Goal: Information Seeking & Learning: Check status

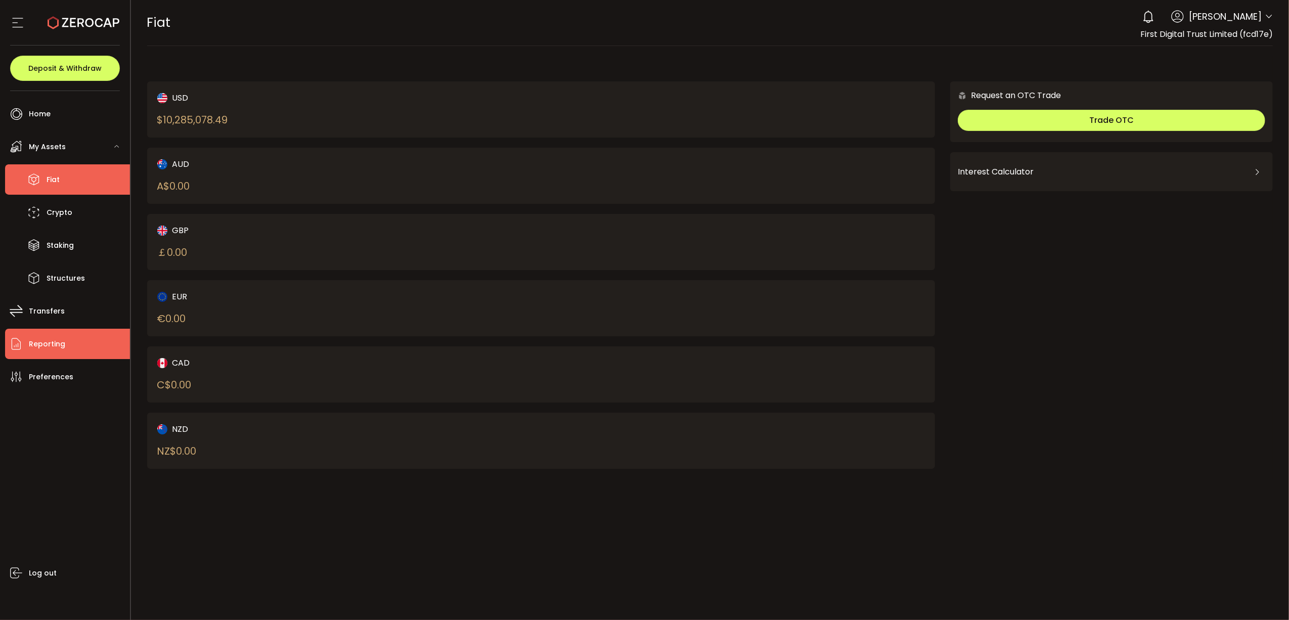
click at [64, 347] on li "Reporting" at bounding box center [67, 344] width 125 height 30
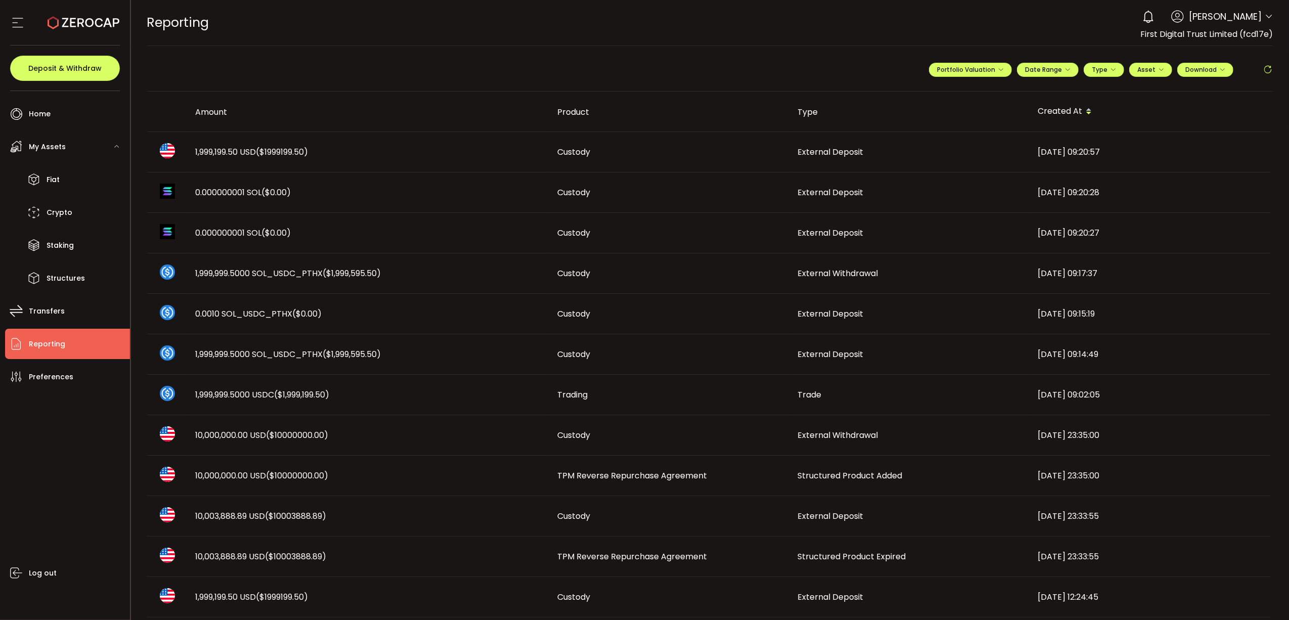
click at [215, 147] on span "1,999,199.50 USD ($1999199.50)" at bounding box center [252, 152] width 113 height 12
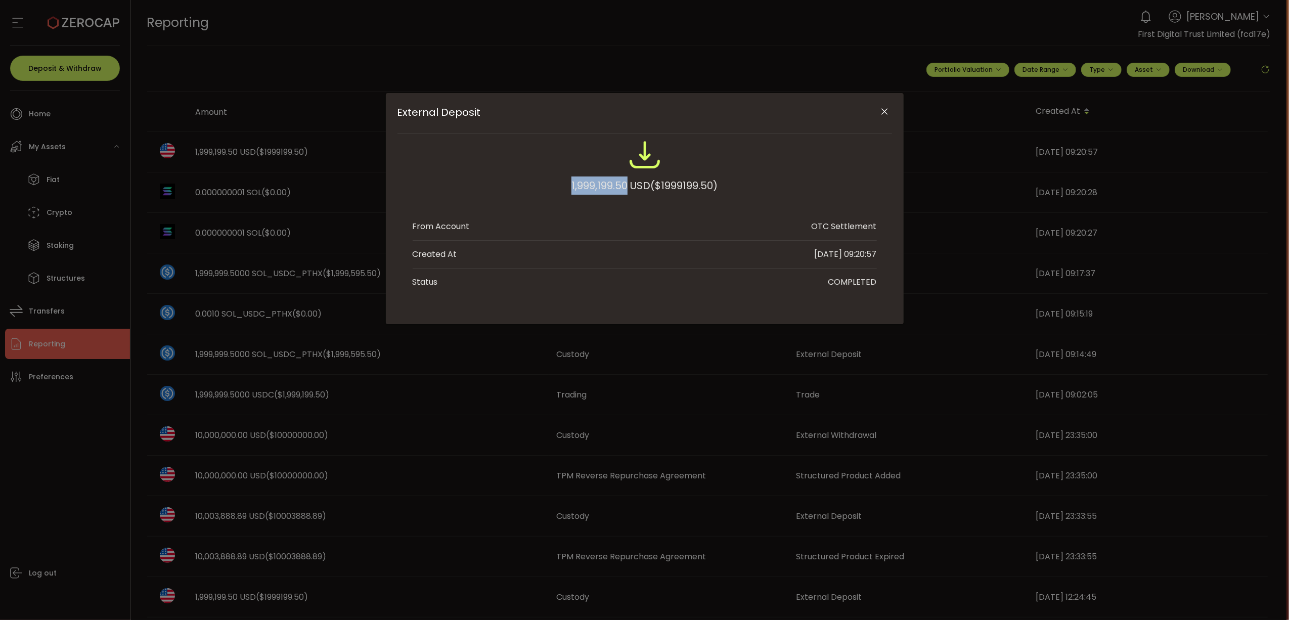
drag, startPoint x: 562, startPoint y: 187, endPoint x: 624, endPoint y: 187, distance: 61.7
click at [624, 187] on div "1,999,199.50 USD ($1999199.50)" at bounding box center [645, 172] width 464 height 66
copy div "1,999,199.50"
click at [888, 116] on icon "Close" at bounding box center [884, 112] width 10 height 10
